Goal: Task Accomplishment & Management: Manage account settings

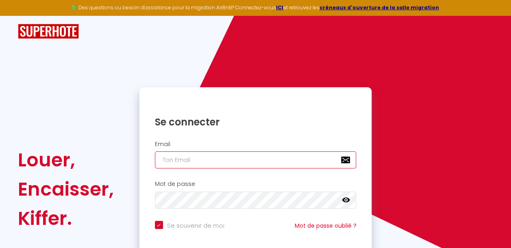
click at [198, 163] on input "email" at bounding box center [256, 160] width 202 height 17
type input "[EMAIL_ADDRESS][DOMAIN_NAME]"
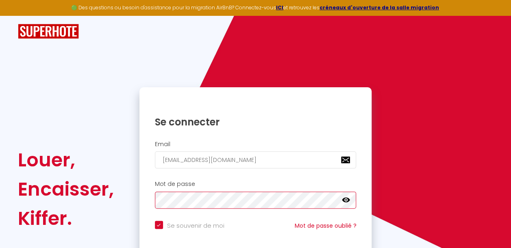
checkbox input "true"
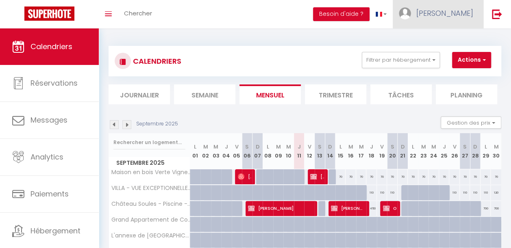
click at [463, 15] on span "[PERSON_NAME]" at bounding box center [444, 13] width 57 height 10
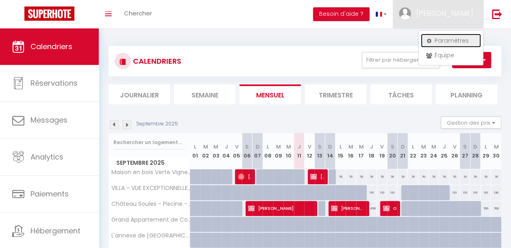
click at [446, 39] on link "Paramètres" at bounding box center [451, 41] width 60 height 14
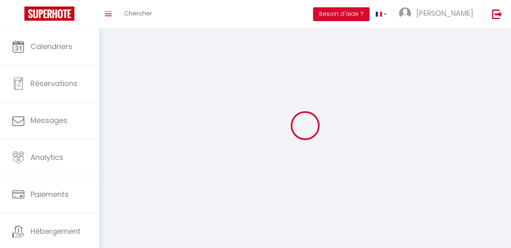
type input "[PERSON_NAME]"
type input "Muffatto"
type input "[PHONE_NUMBER]"
type input "[STREET_ADDRESS]"
type input "81600"
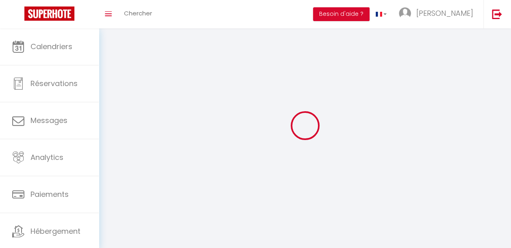
type input "GAILLAC"
type input "aXLsQUBaia8O8SuaHy16bOXEi"
type input "7gxhRQZoqBsFZEETSCOUd3a99"
select select "28"
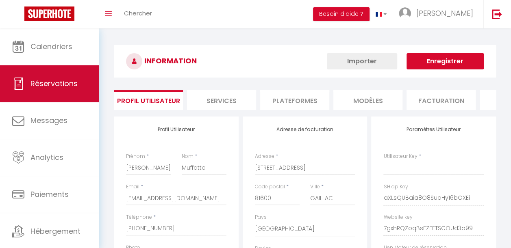
type input "aXLsQUBaia8O8SuaHy16bOXEi"
type input "7gxhRQZoqBsFZEETSCOUd3a99"
type input "[URL][DOMAIN_NAME]"
select select "fr"
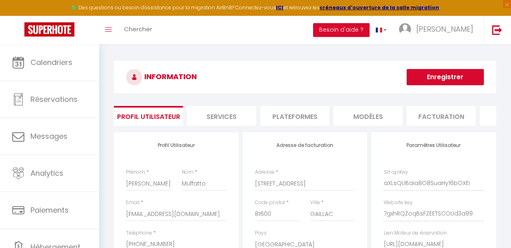
click at [289, 118] on li "Plateformes" at bounding box center [294, 116] width 69 height 20
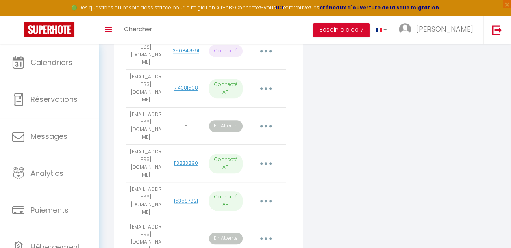
scroll to position [225, 0]
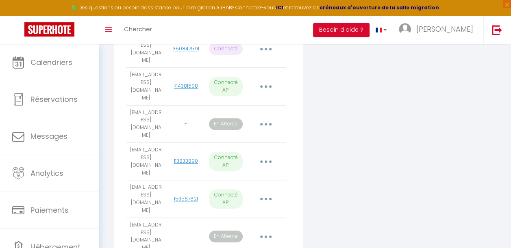
click at [265, 83] on button "button" at bounding box center [266, 86] width 22 height 15
click at [229, 78] on p "Connecté API" at bounding box center [225, 87] width 33 height 20
click at [153, 77] on td "[EMAIL_ADDRESS][DOMAIN_NAME]" at bounding box center [146, 86] width 40 height 37
click at [265, 85] on icon "button" at bounding box center [266, 86] width 2 height 2
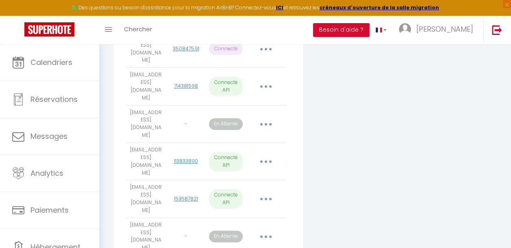
click at [268, 154] on button "button" at bounding box center [266, 161] width 22 height 15
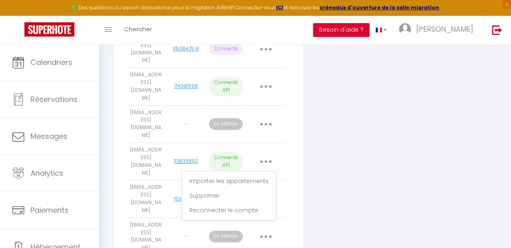
click at [264, 117] on button "button" at bounding box center [266, 124] width 22 height 15
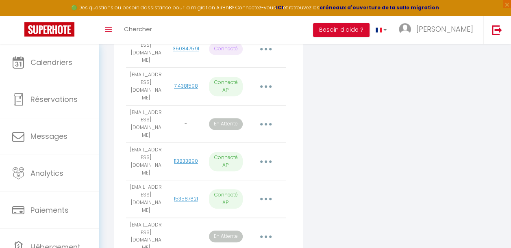
click at [268, 154] on button "button" at bounding box center [266, 161] width 22 height 15
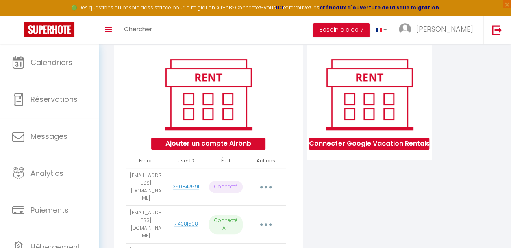
scroll to position [0, 0]
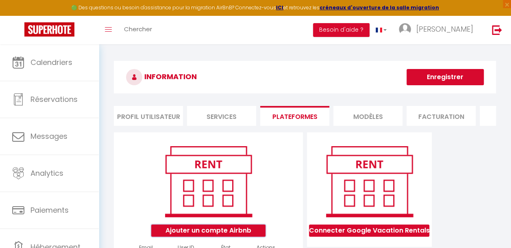
click at [207, 237] on button "Ajouter un compte Airbnb" at bounding box center [208, 231] width 114 height 12
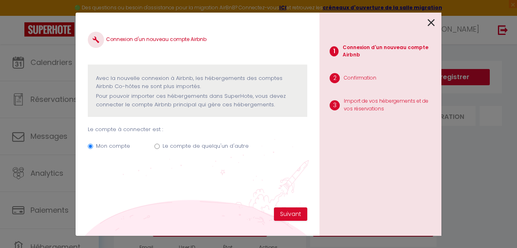
click at [433, 22] on icon at bounding box center [431, 23] width 7 height 12
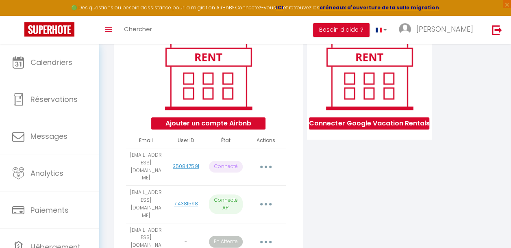
scroll to position [116, 0]
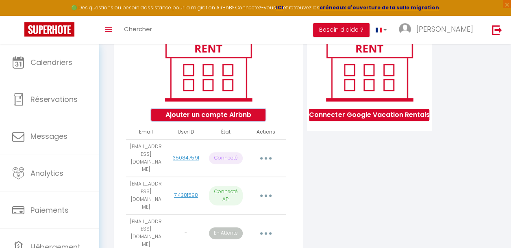
click at [194, 119] on button "Ajouter un compte Airbnb" at bounding box center [208, 115] width 114 height 12
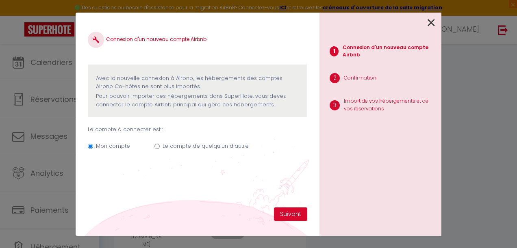
click at [427, 22] on div at bounding box center [377, 22] width 115 height 19
click at [434, 22] on icon at bounding box center [431, 23] width 7 height 12
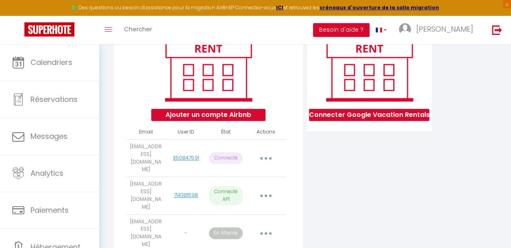
click at [264, 158] on button "button" at bounding box center [266, 158] width 22 height 15
click at [186, 161] on link "350847591" at bounding box center [186, 158] width 26 height 7
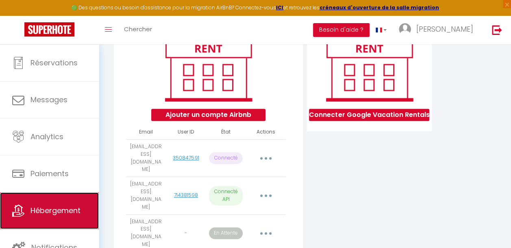
click at [52, 211] on span "Hébergement" at bounding box center [55, 211] width 50 height 10
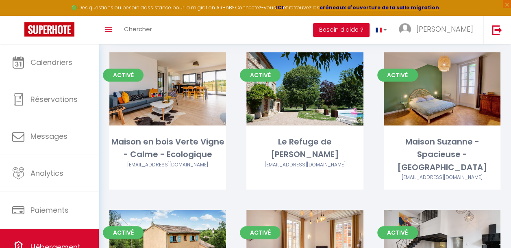
scroll to position [96, 0]
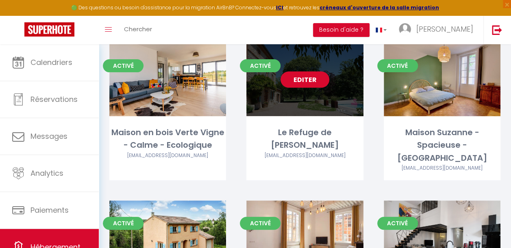
click at [297, 78] on link "Editer" at bounding box center [305, 80] width 49 height 16
select select "3"
select select "2"
select select "1"
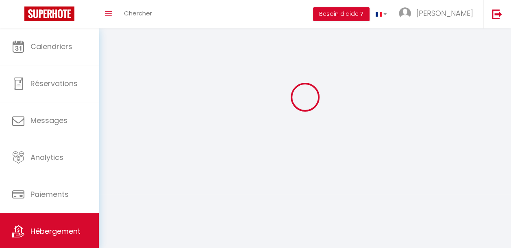
select select
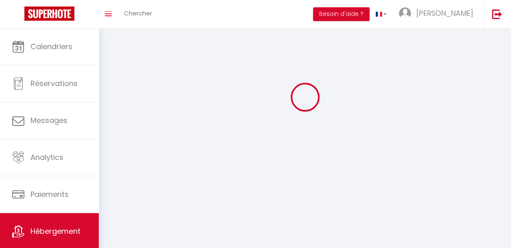
checkbox input "false"
select select
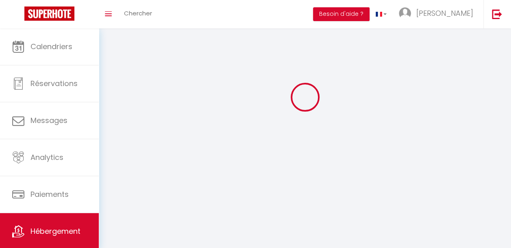
select select
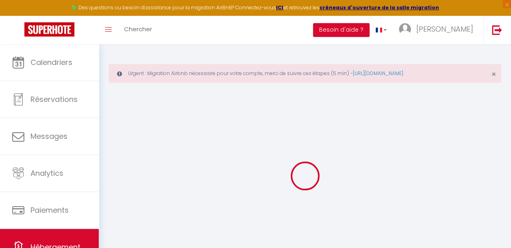
select select "+ 18 %"
select select "+ 20 %"
select select "+ 5 %"
select select "+ 10 %"
checkbox input "false"
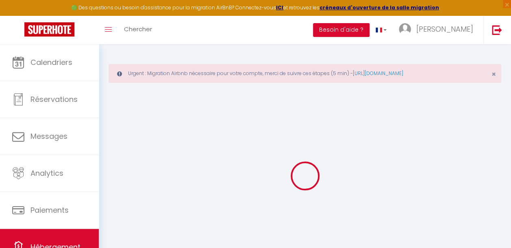
checkbox input "false"
checkbox input "true"
checkbox input "false"
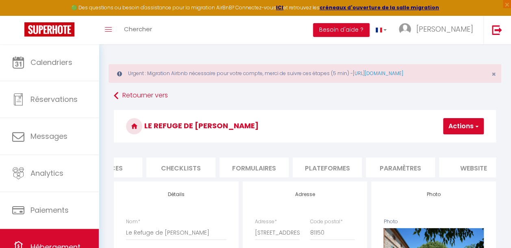
scroll to position [0, 280]
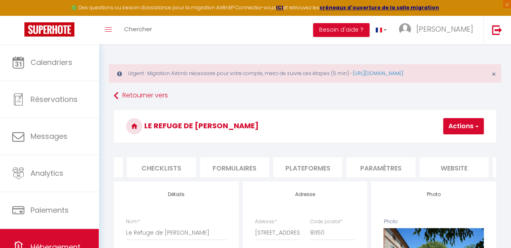
click at [322, 167] on li "Plateformes" at bounding box center [307, 168] width 69 height 20
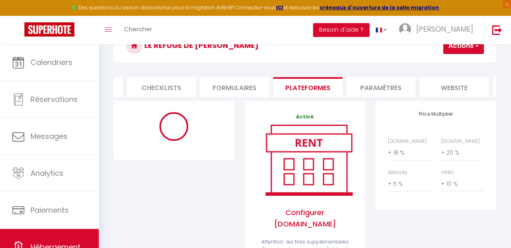
scroll to position [126, 0]
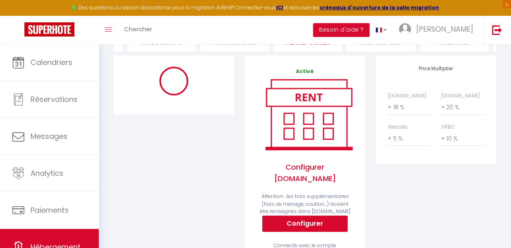
click at [163, 89] on icon at bounding box center [174, 81] width 35 height 35
select select "270"
select select
select select "EUR"
select select
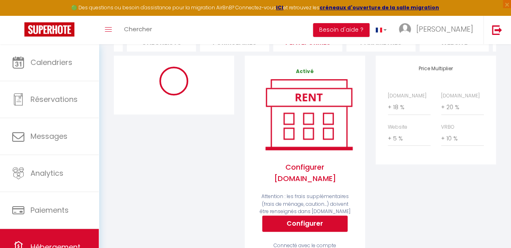
select select "16983-1110843600924678076"
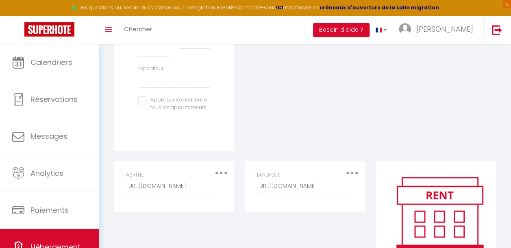
scroll to position [395, 0]
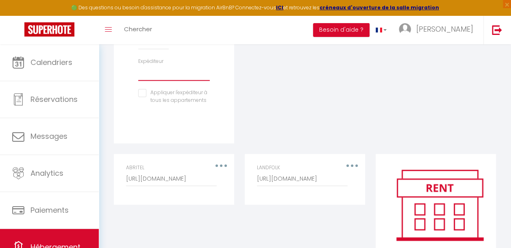
click at [157, 79] on select "[EMAIL_ADDRESS][DOMAIN_NAME] [EMAIL_ADDRESS][DOMAIN_NAME] [EMAIL_ADDRESS][DOMAI…" at bounding box center [174, 72] width 72 height 15
select select "4956"
click at [138, 71] on select "[EMAIL_ADDRESS][DOMAIN_NAME] [EMAIL_ADDRESS][DOMAIN_NAME] [EMAIL_ADDRESS][DOMAI…" at bounding box center [174, 72] width 72 height 15
select select
click at [142, 97] on input "checkbox" at bounding box center [174, 93] width 72 height 8
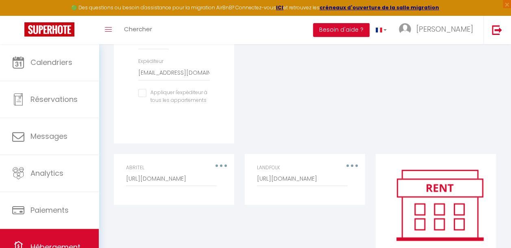
checkbox input "true"
select select
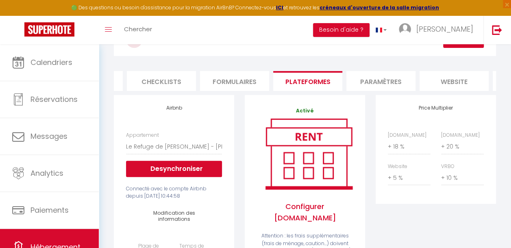
scroll to position [0, 0]
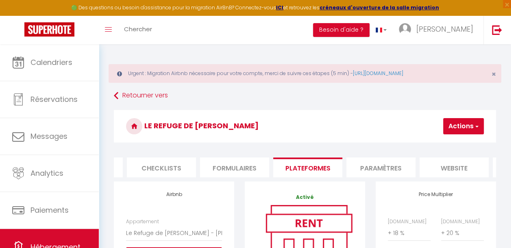
click at [467, 126] on button "Actions" at bounding box center [463, 126] width 41 height 16
click at [448, 147] on link "Enregistrer" at bounding box center [451, 144] width 64 height 11
select select "270"
select select
select select "EUR"
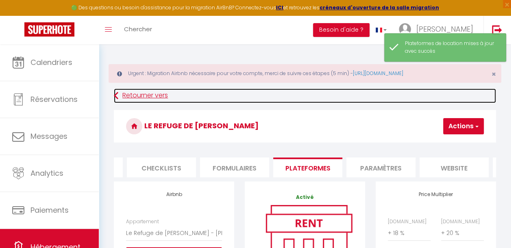
click at [153, 100] on link "Retourner vers" at bounding box center [305, 96] width 382 height 15
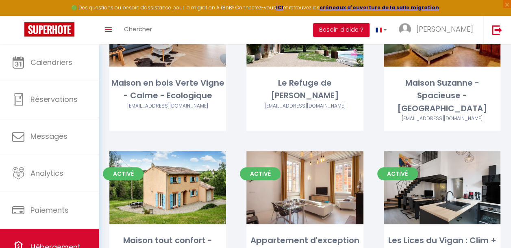
scroll to position [223, 0]
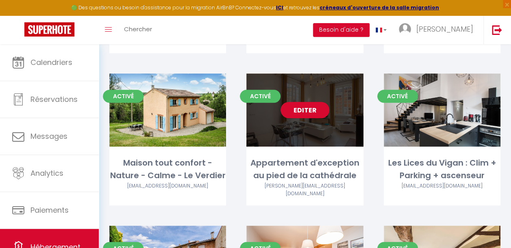
click at [294, 102] on link "Editer" at bounding box center [305, 110] width 49 height 16
select select "3"
select select "2"
select select "1"
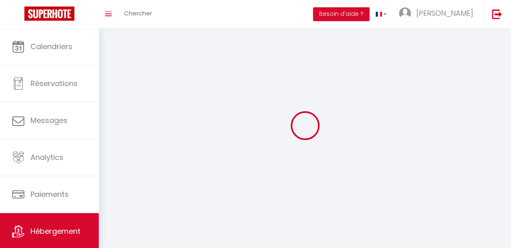
select select
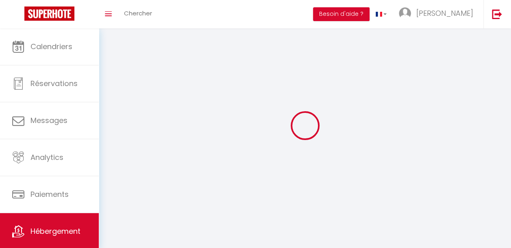
checkbox input "false"
select select
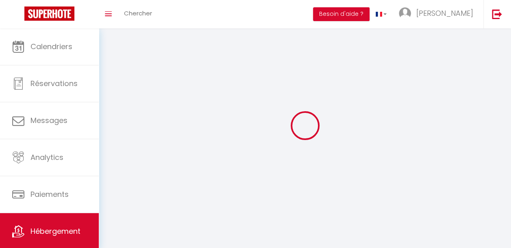
select select
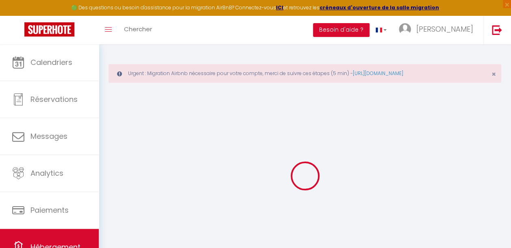
select select "+ 18 %"
select select "+ 20 %"
select select "+ 5 %"
select select "+ 10 %"
checkbox input "false"
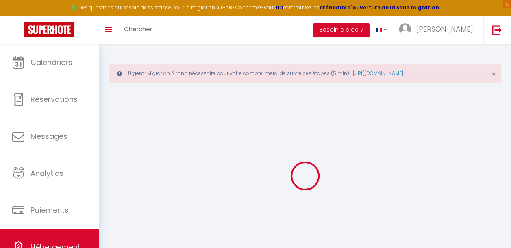
checkbox input "false"
checkbox input "true"
checkbox input "false"
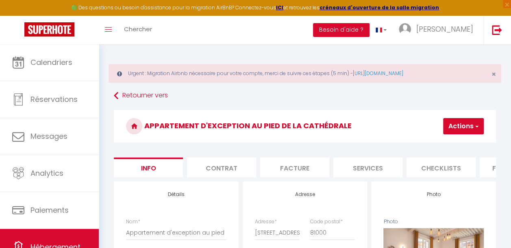
click at [303, 165] on li "Facture" at bounding box center [294, 168] width 69 height 20
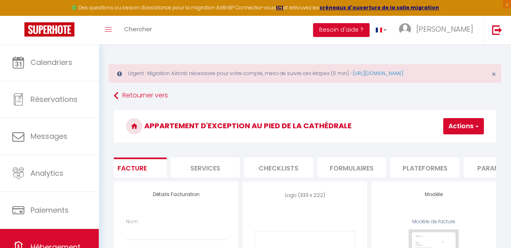
select select
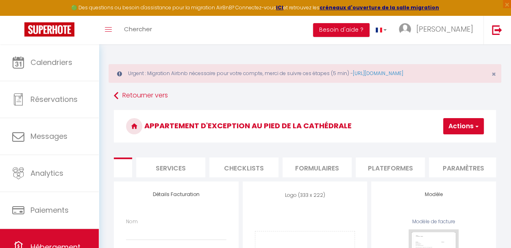
scroll to position [0, 224]
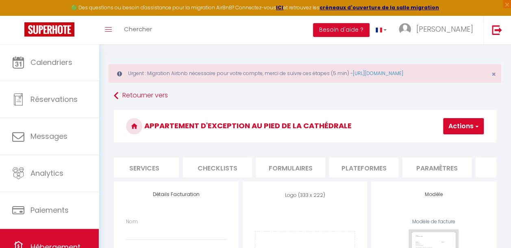
click at [379, 170] on li "Plateformes" at bounding box center [363, 168] width 69 height 20
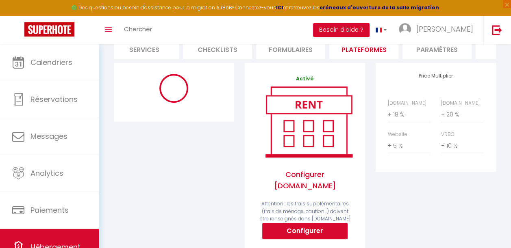
scroll to position [118, 0]
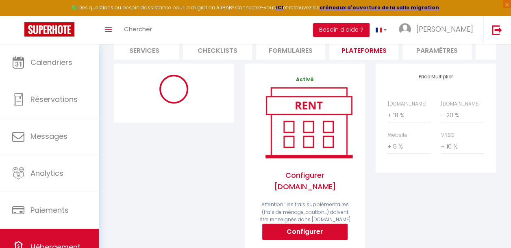
select select "365"
select select "EUR"
select select "16185-46166914"
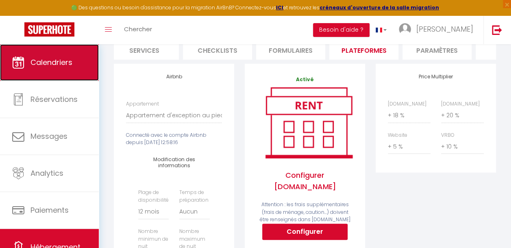
click at [30, 68] on link "Calendriers" at bounding box center [49, 62] width 99 height 37
